Goal: Browse casually: Explore the website without a specific task or goal

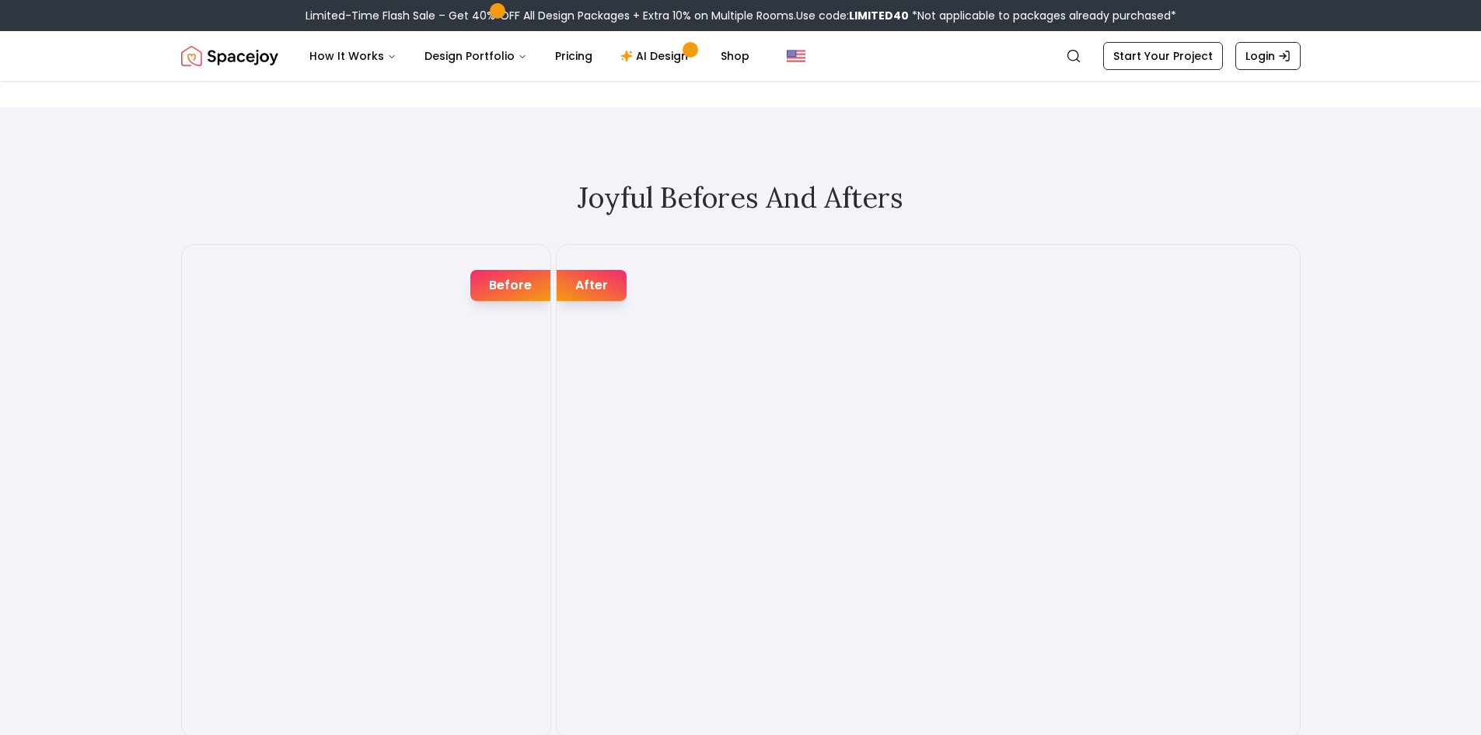
scroll to position [2721, 0]
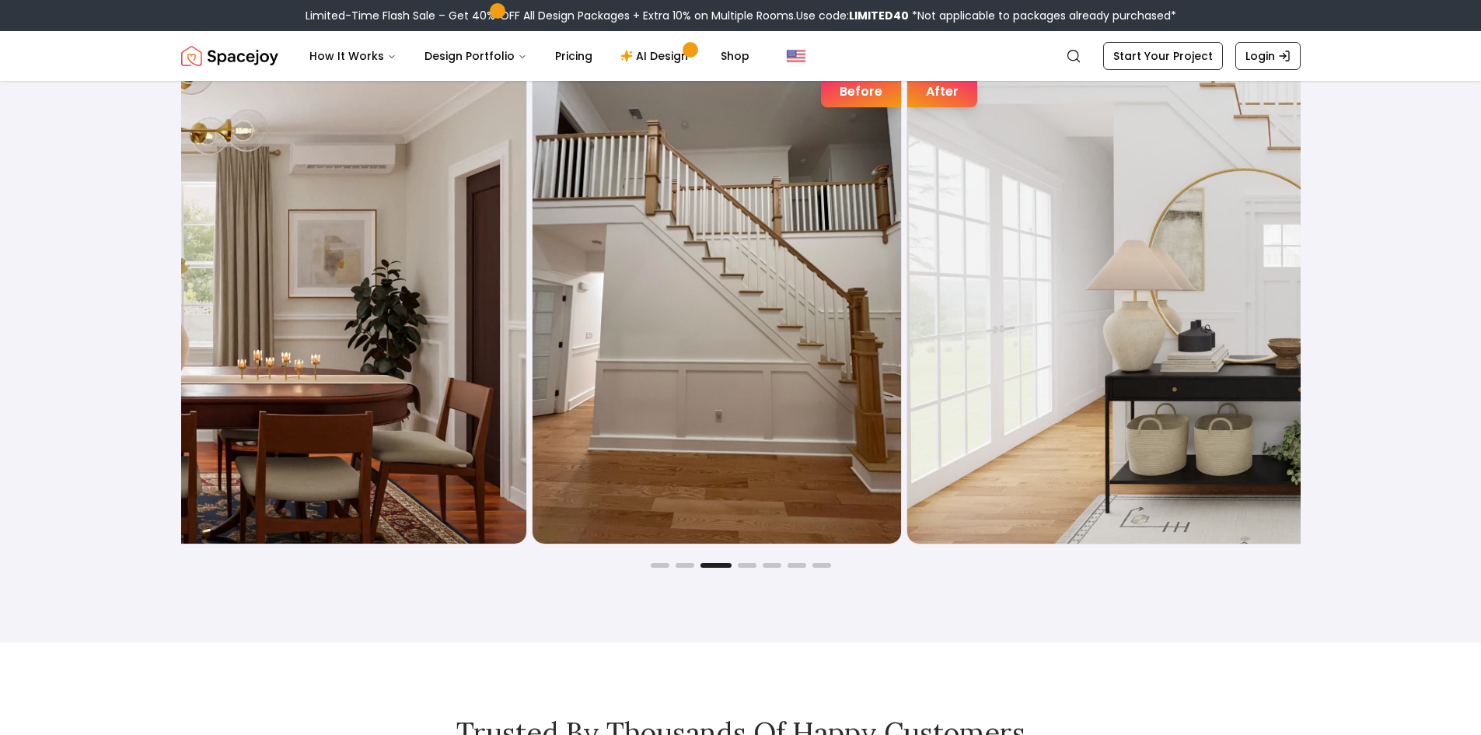
click at [360, 366] on img "3 / 7" at bounding box center [154, 297] width 743 height 492
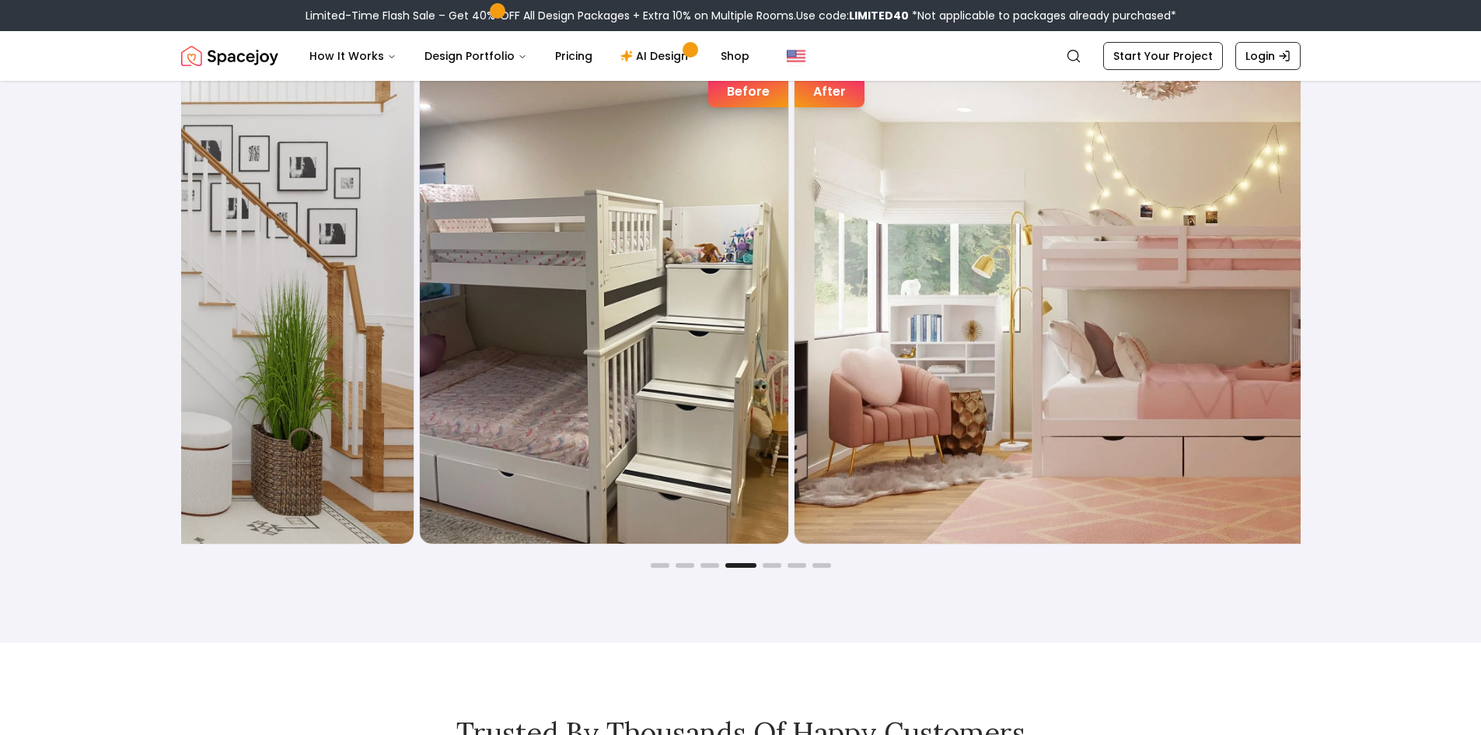
click at [323, 434] on img "4 / 7" at bounding box center [41, 297] width 743 height 492
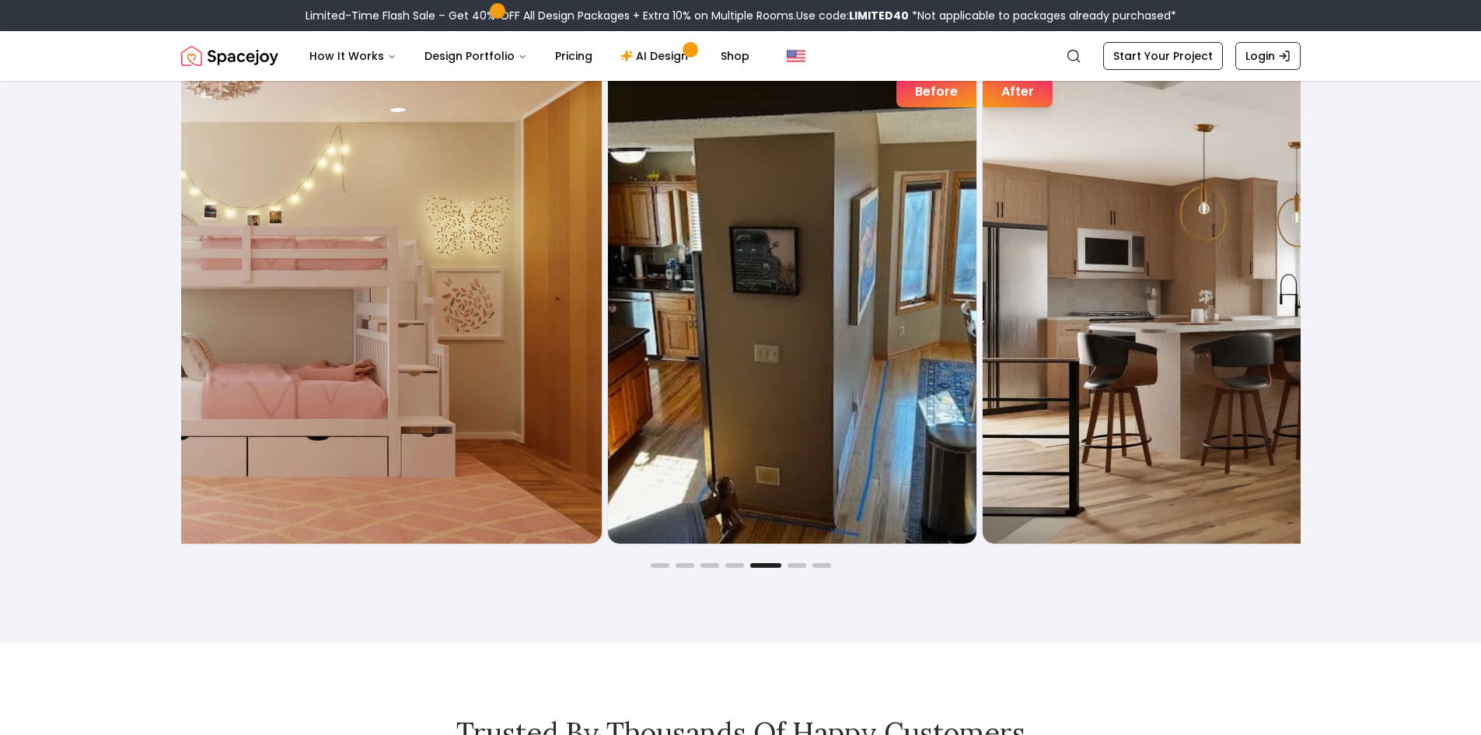
click at [379, 438] on img "5 / 7" at bounding box center [230, 297] width 743 height 492
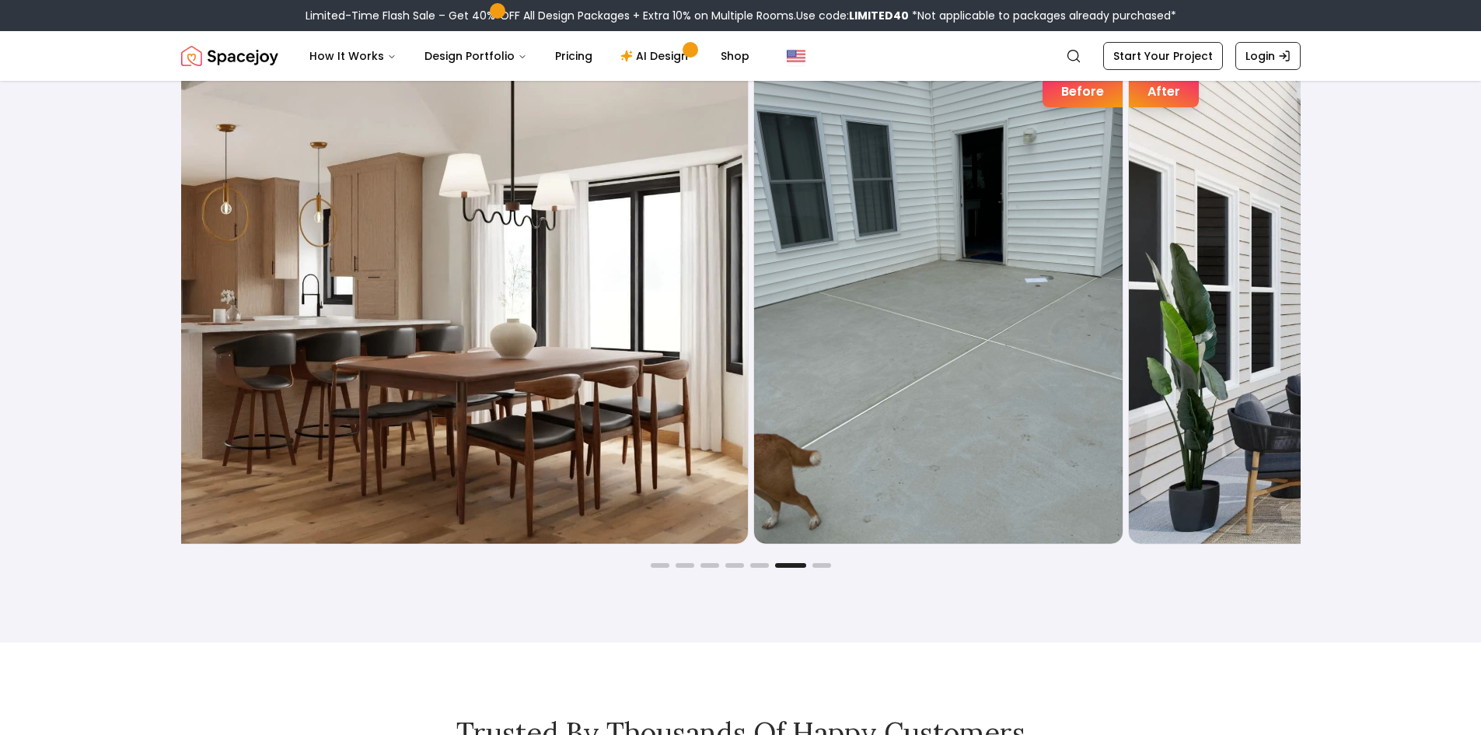
click at [504, 438] on img "6 / 7" at bounding box center [376, 297] width 743 height 492
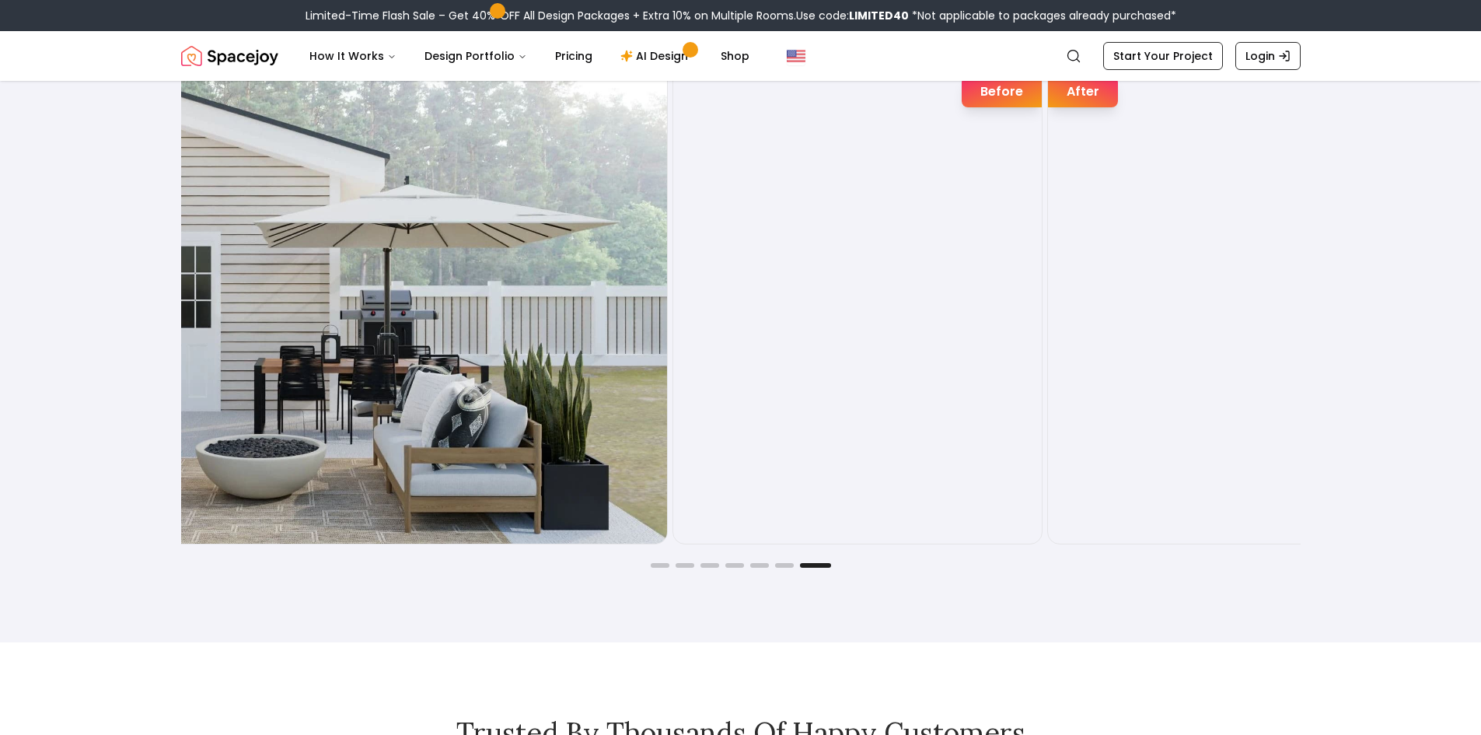
click at [425, 88] on img "7 / 7" at bounding box center [295, 297] width 743 height 492
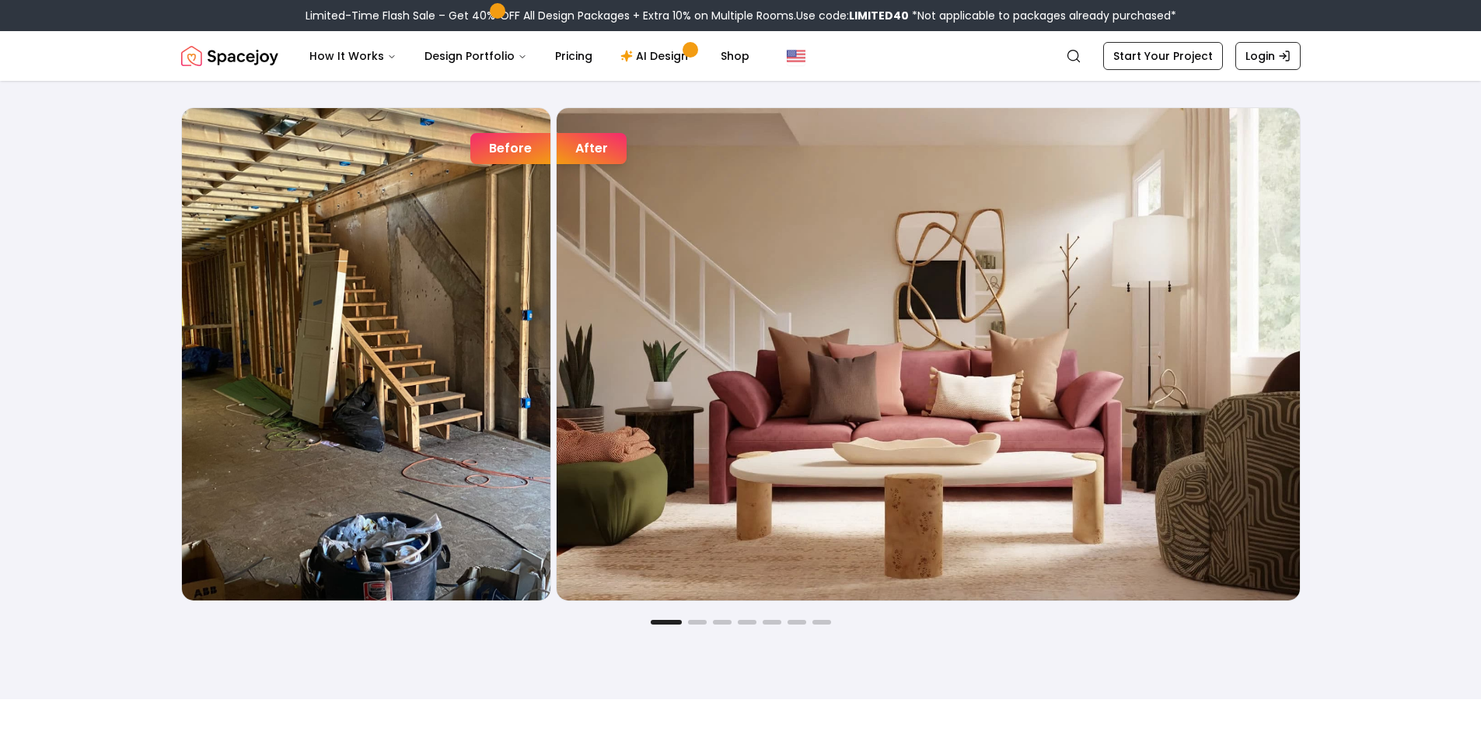
scroll to position [2643, 0]
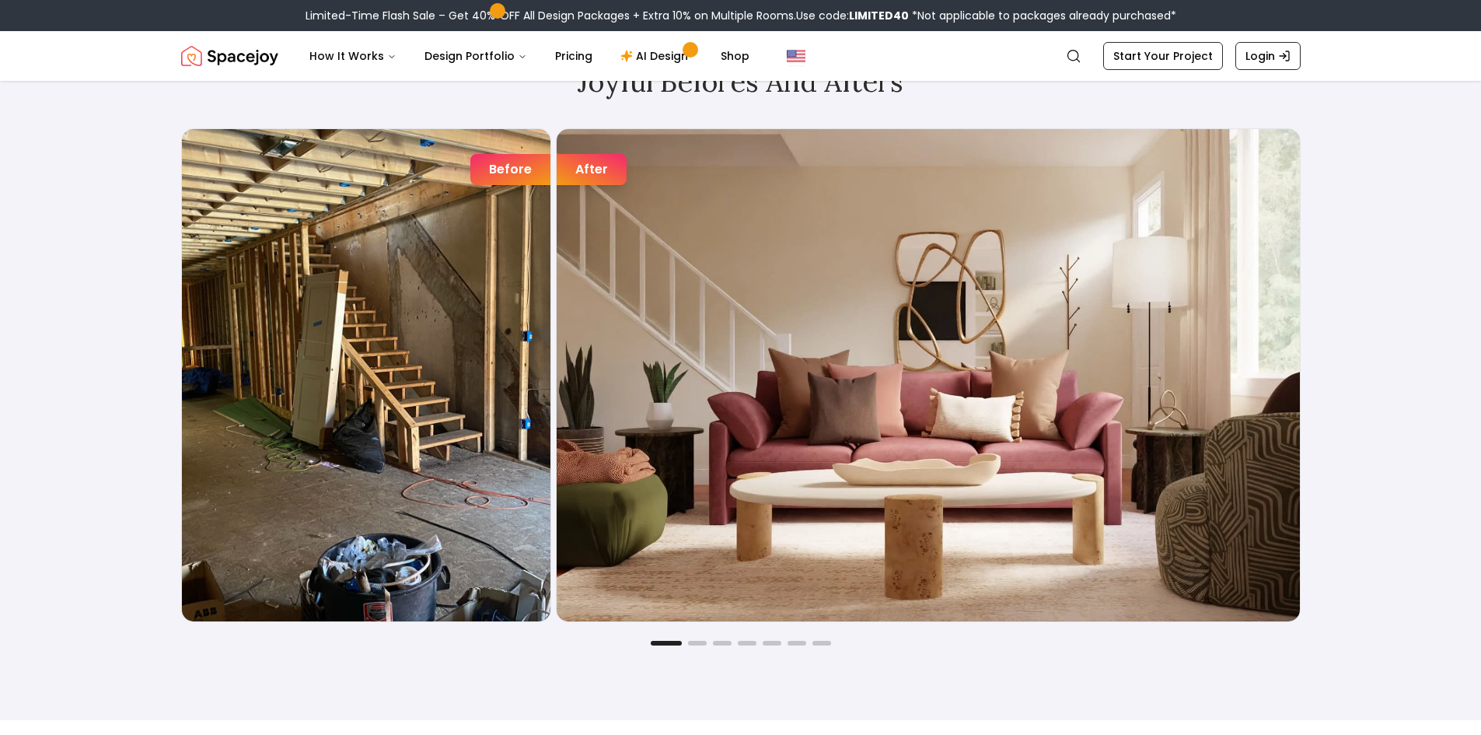
click at [157, 441] on div "Joyful Befores and Afters Before After Before After Before After Before After B…" at bounding box center [741, 355] width 1194 height 728
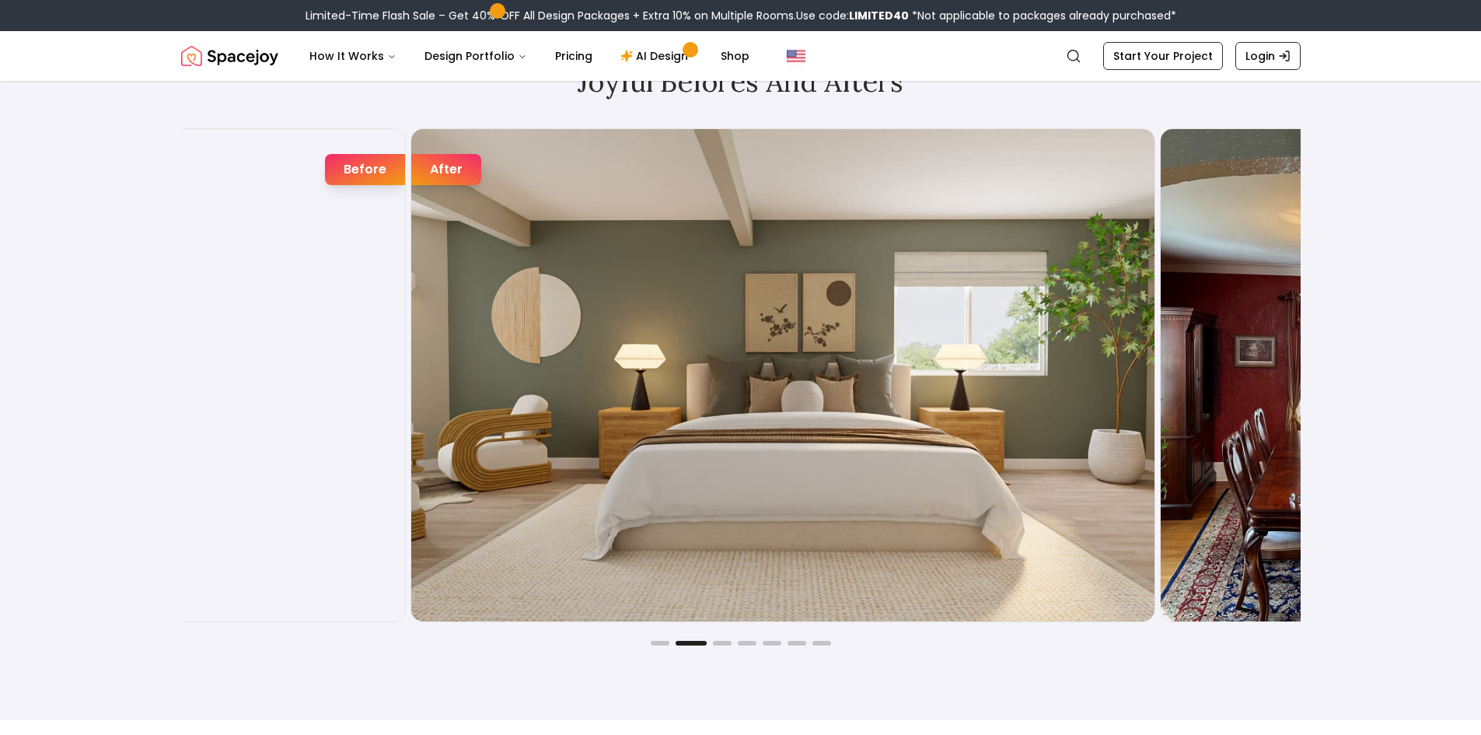
click at [101, 412] on div "Joyful Befores and Afters Before After Before After Before After Before After B…" at bounding box center [740, 355] width 1481 height 728
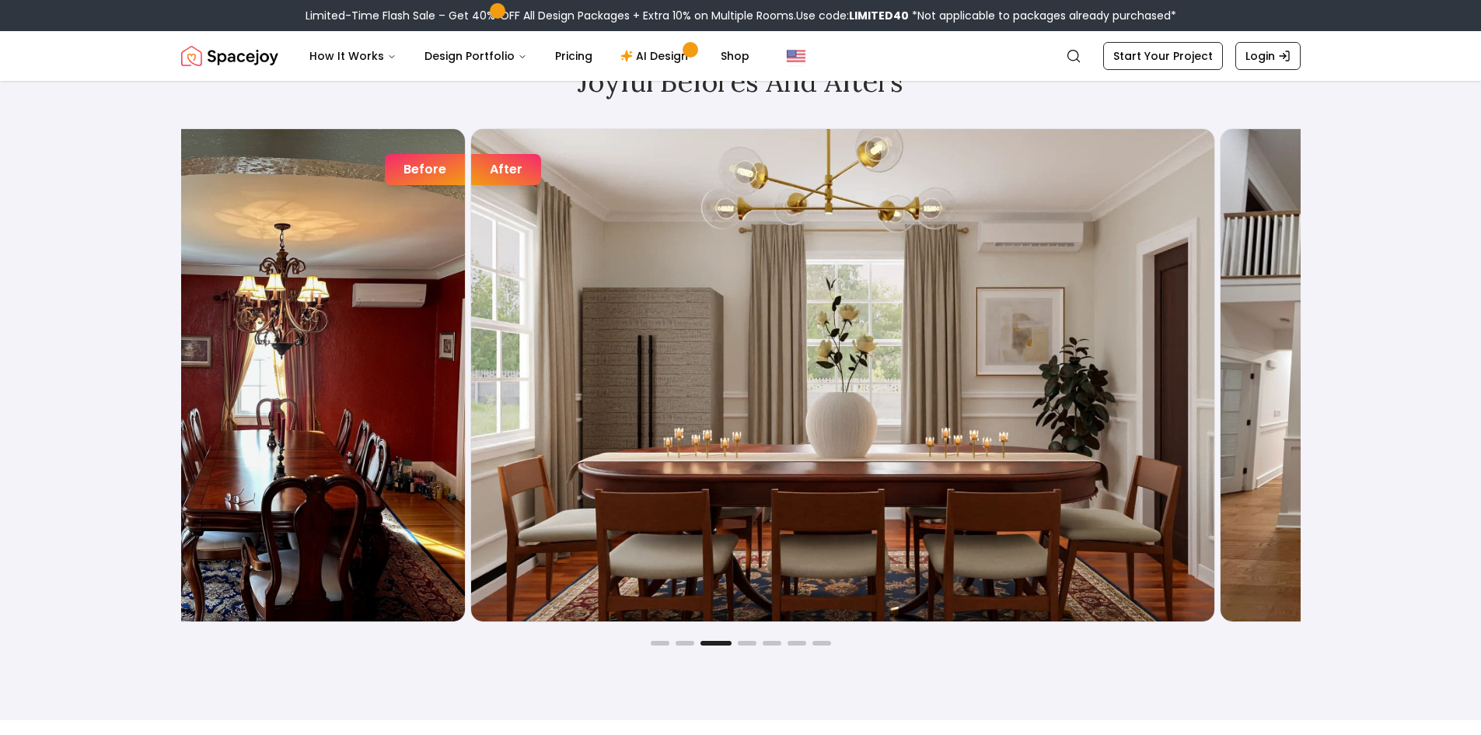
click at [471, 430] on img "3 / 7" at bounding box center [842, 375] width 743 height 492
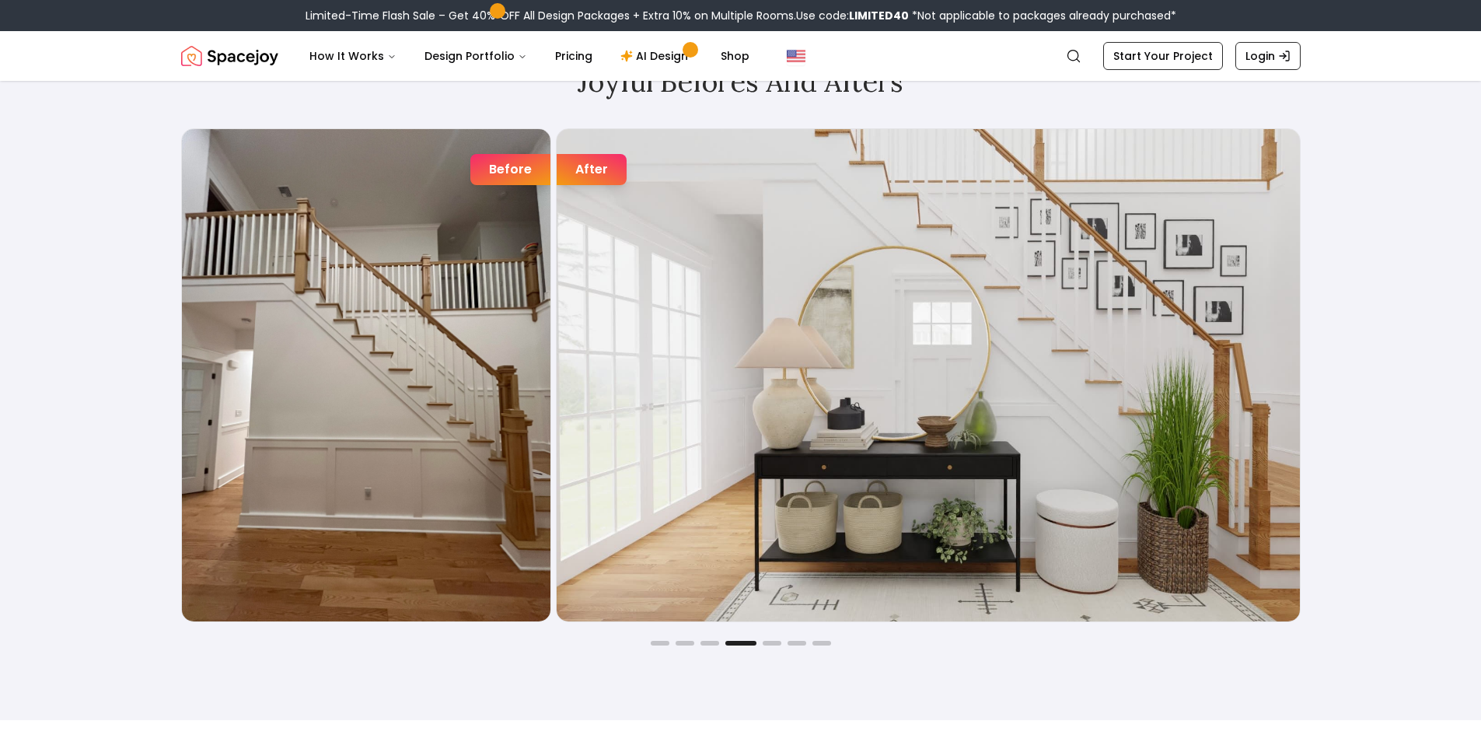
click at [676, 393] on img "4 / 7" at bounding box center [928, 375] width 743 height 492
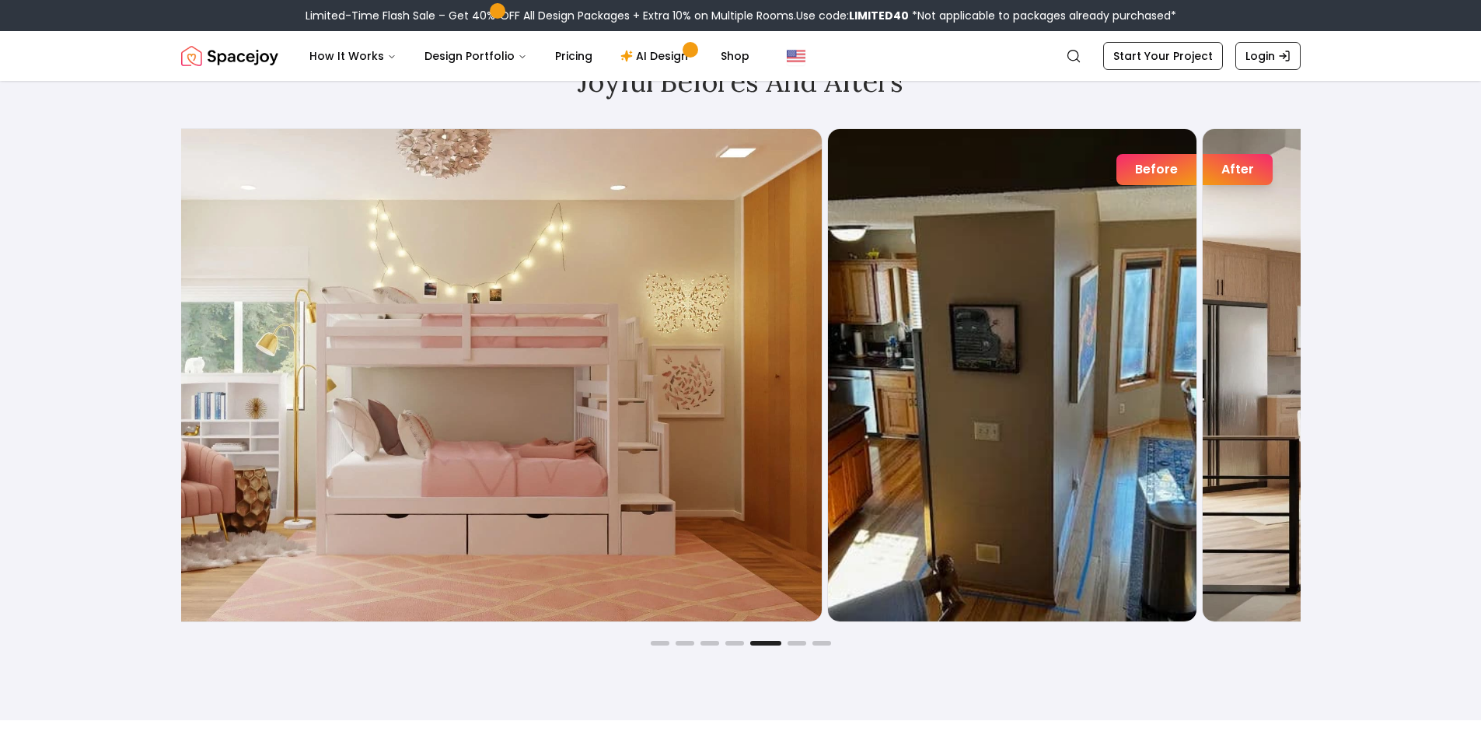
click at [480, 370] on img "5 / 7" at bounding box center [450, 375] width 743 height 492
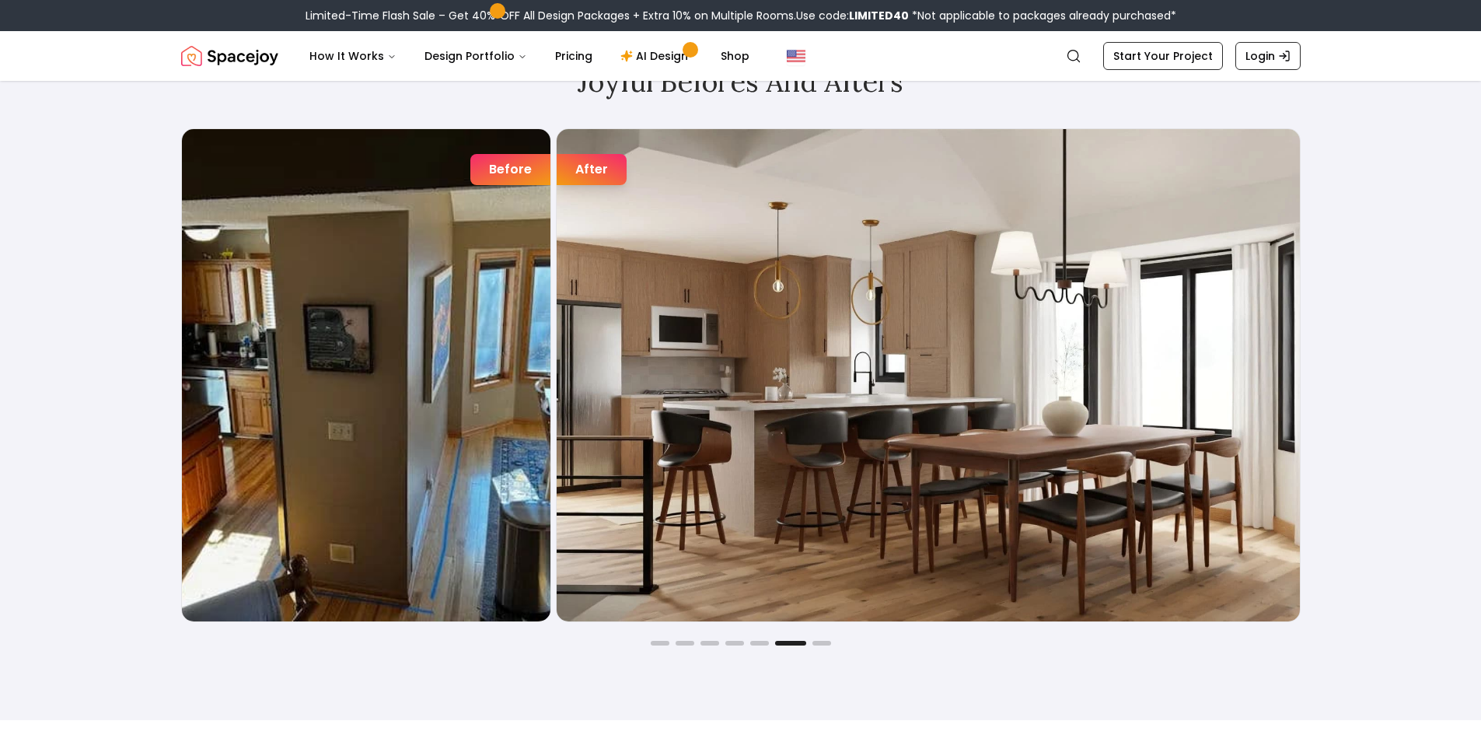
click at [557, 379] on img "6 / 7" at bounding box center [928, 375] width 743 height 492
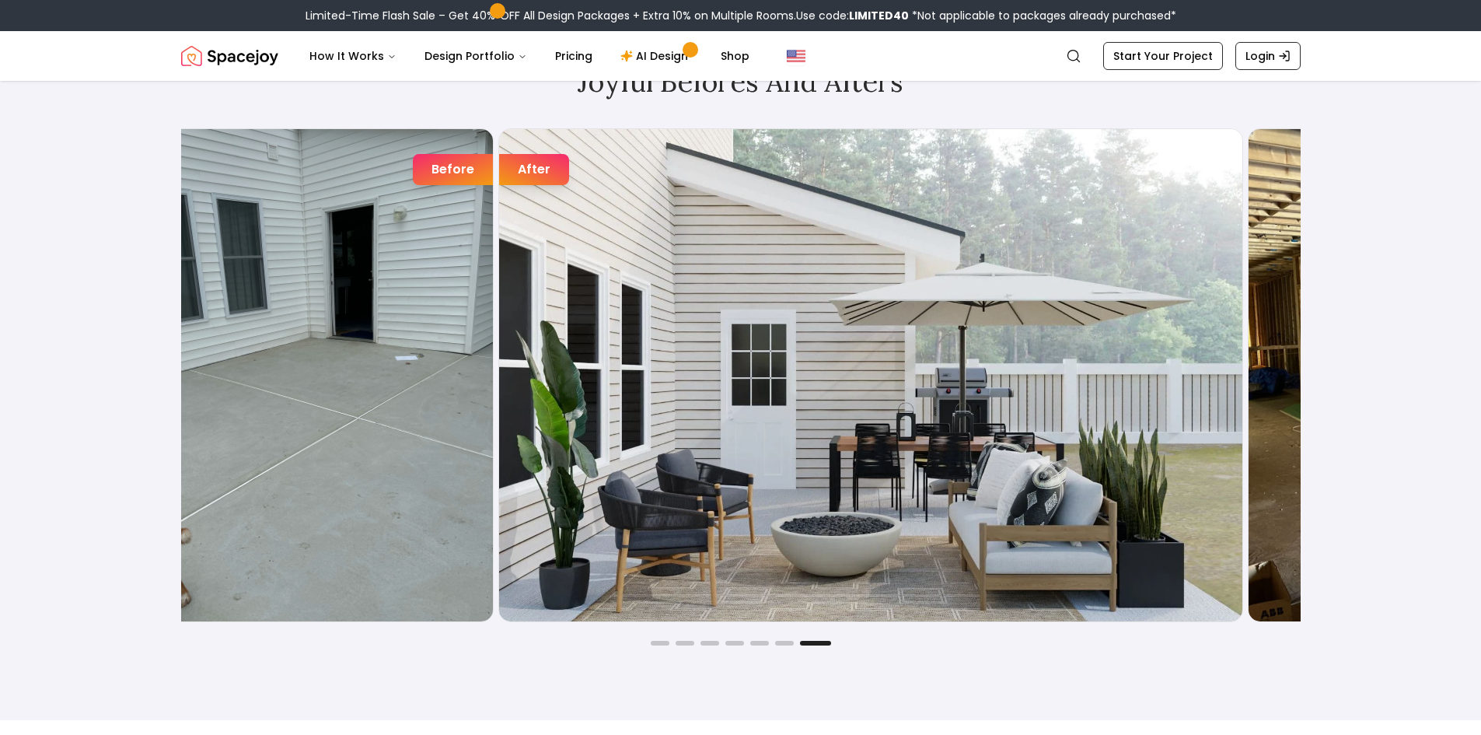
click at [499, 364] on img "7 / 7" at bounding box center [870, 375] width 743 height 492
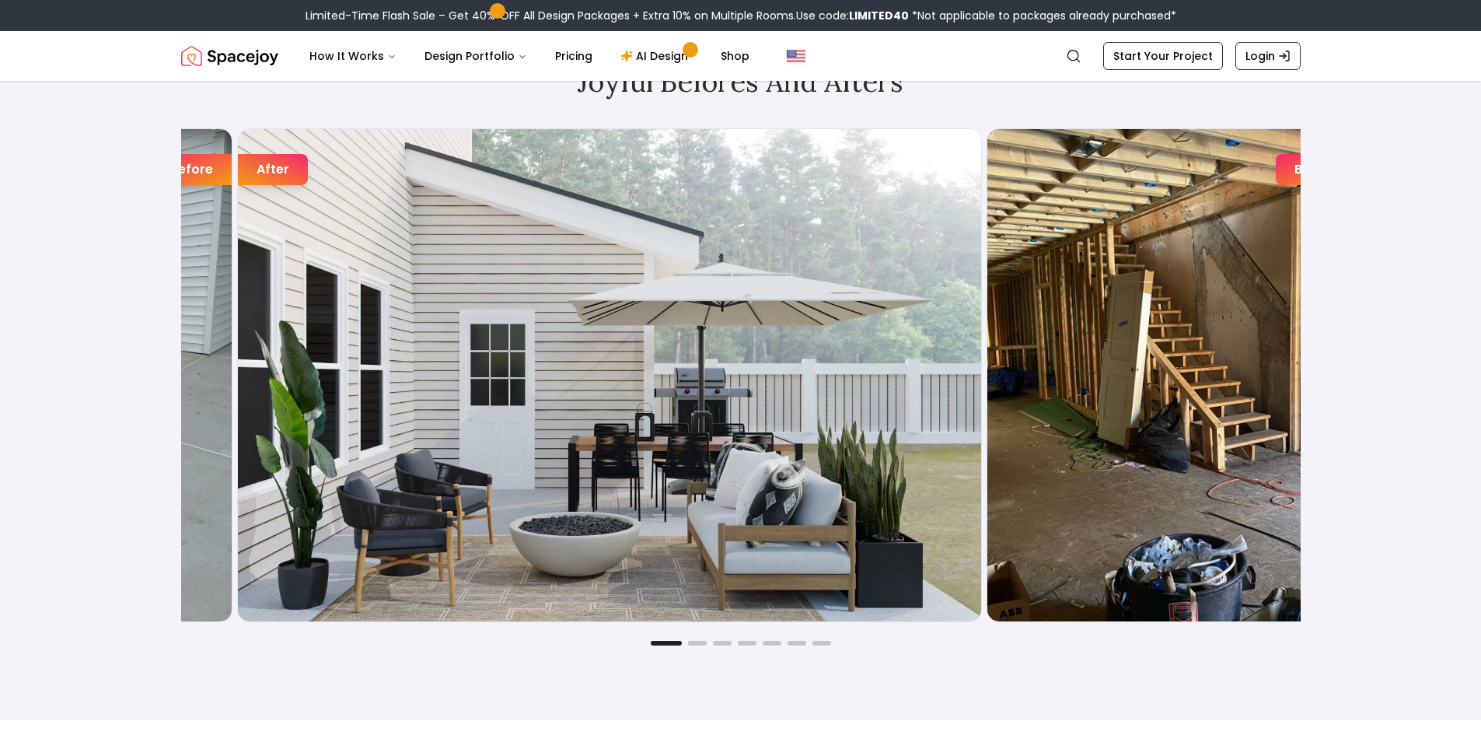
click at [1328, 416] on div "Joyful Befores and Afters Before After Before After Before After Before After B…" at bounding box center [741, 355] width 1194 height 728
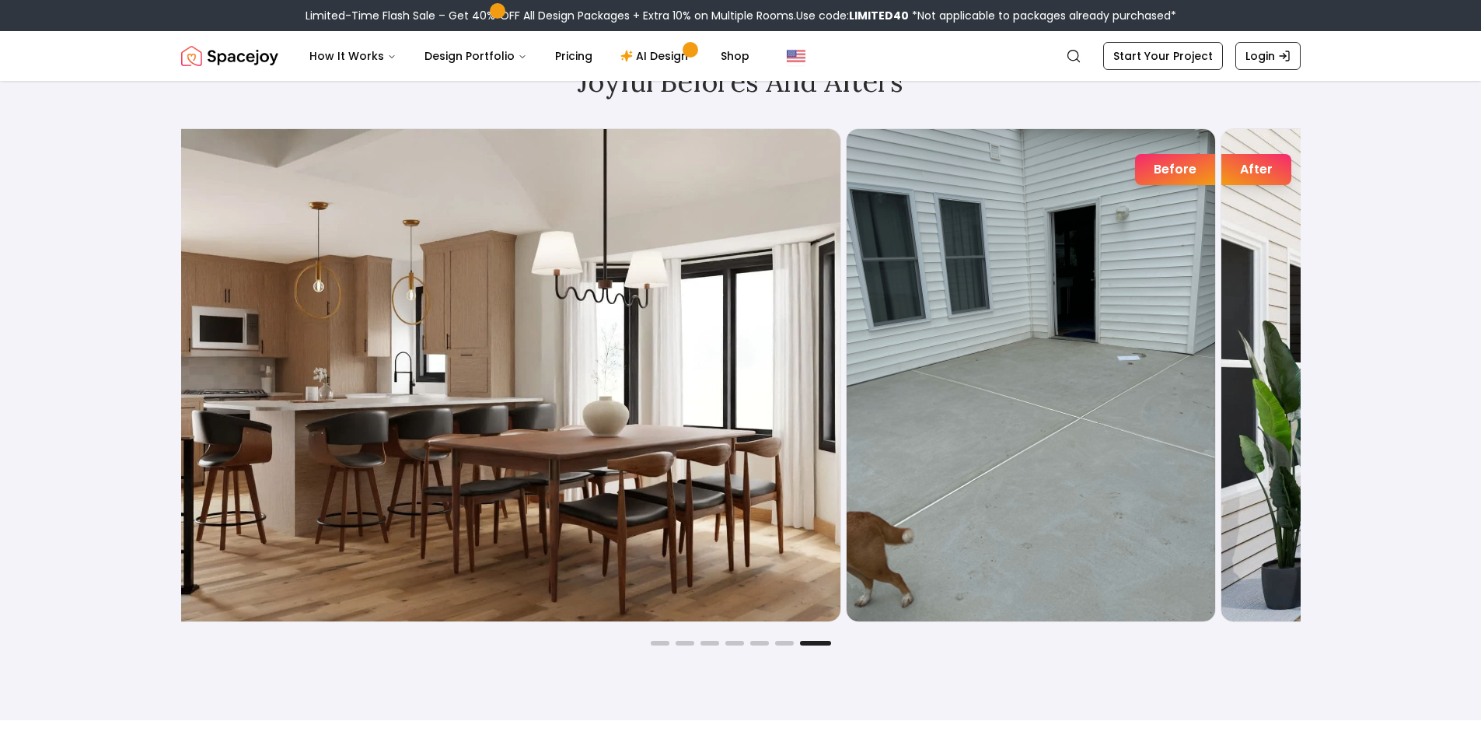
click at [1329, 396] on div "Joyful Befores and Afters Before After Before After Before After Before After B…" at bounding box center [741, 355] width 1194 height 728
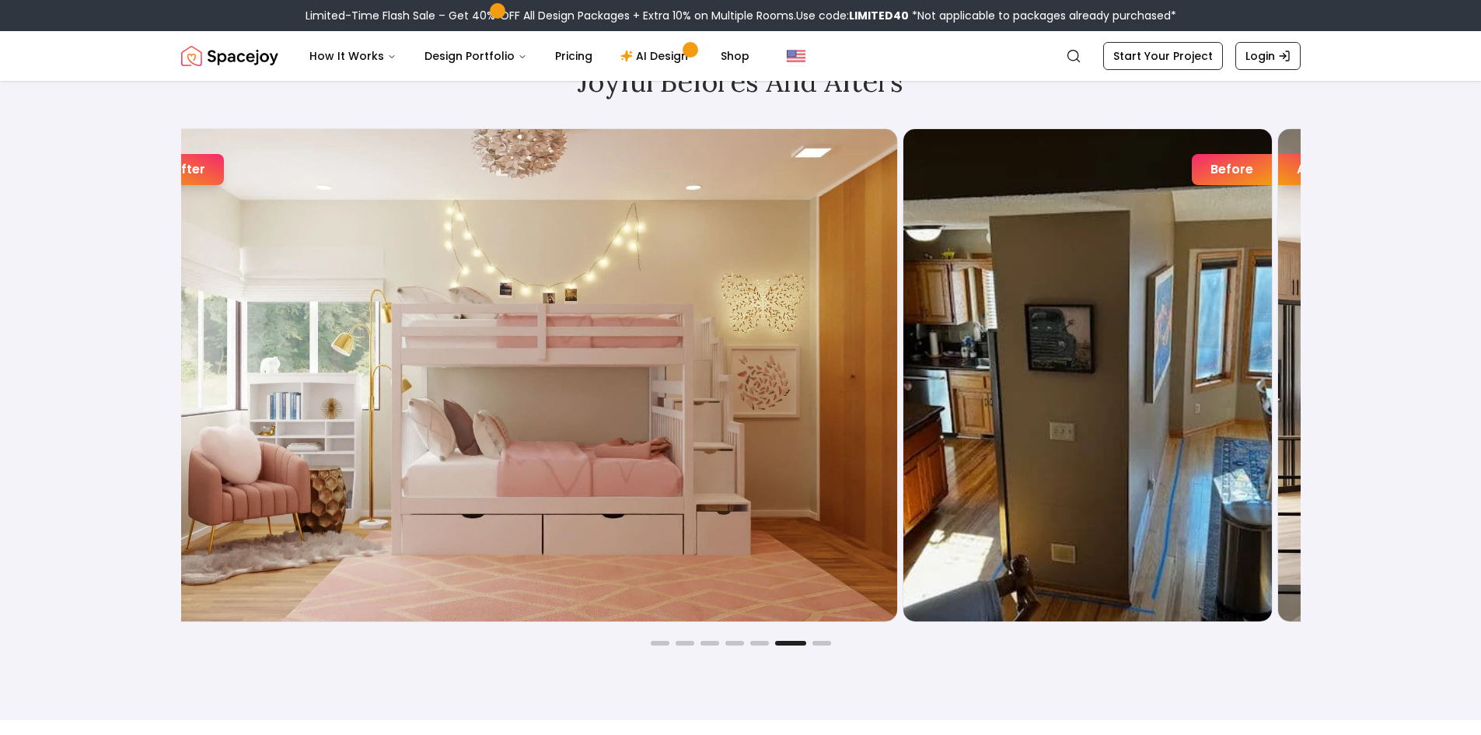
click at [1303, 383] on div "Joyful Befores and Afters Before After Before After Before After Before After B…" at bounding box center [741, 355] width 1194 height 728
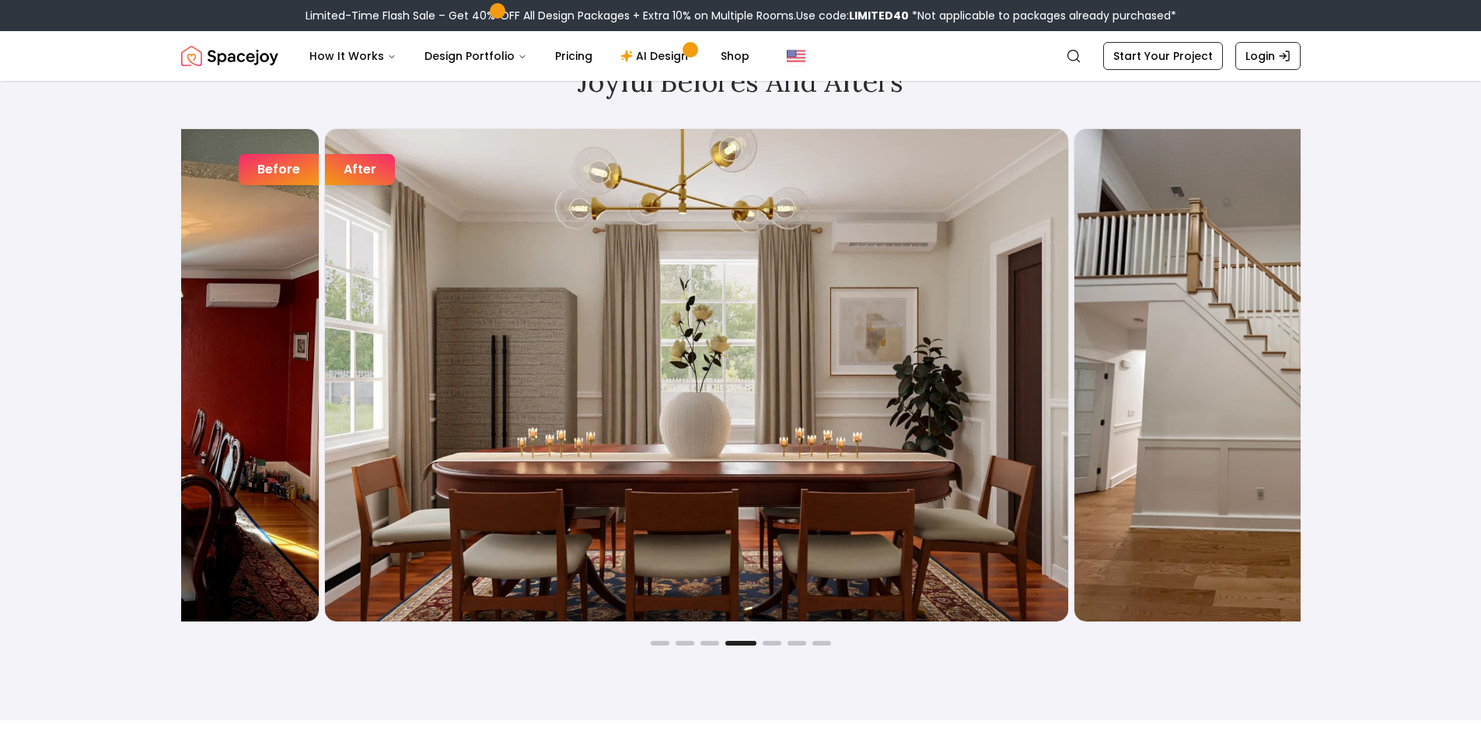
click at [1205, 433] on img "4 / 7" at bounding box center [1258, 375] width 368 height 492
